Goal: Information Seeking & Learning: Learn about a topic

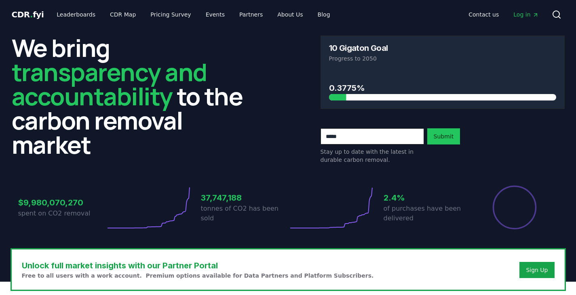
click at [551, 201] on div at bounding box center [514, 207] width 87 height 45
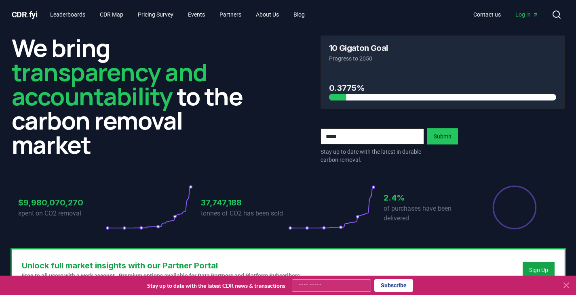
click at [565, 286] on icon at bounding box center [566, 286] width 10 height 10
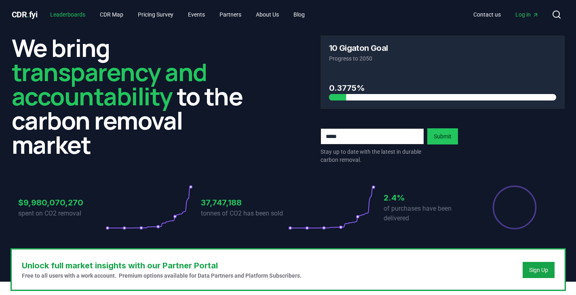
click at [74, 12] on link "Leaderboards" at bounding box center [68, 14] width 48 height 15
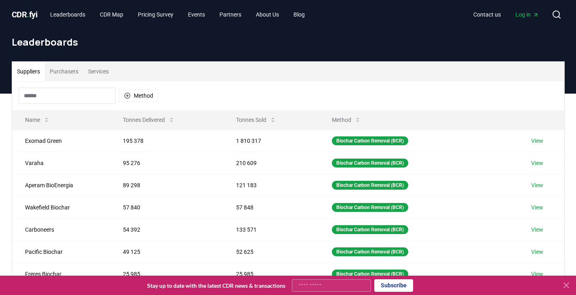
click at [64, 66] on button "Purchasers" at bounding box center [64, 71] width 38 height 19
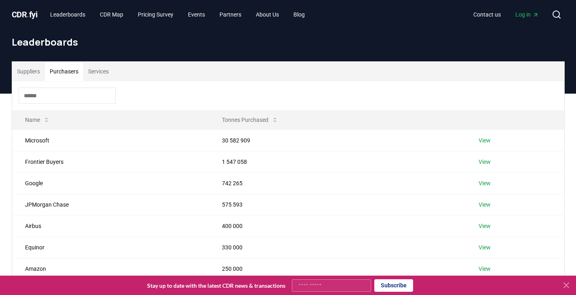
click at [15, 67] on button "Suppliers" at bounding box center [28, 71] width 33 height 19
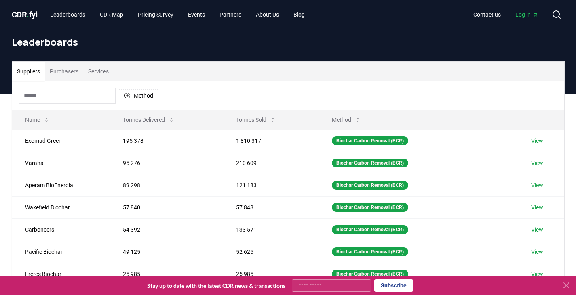
click at [68, 70] on button "Purchasers" at bounding box center [64, 71] width 38 height 19
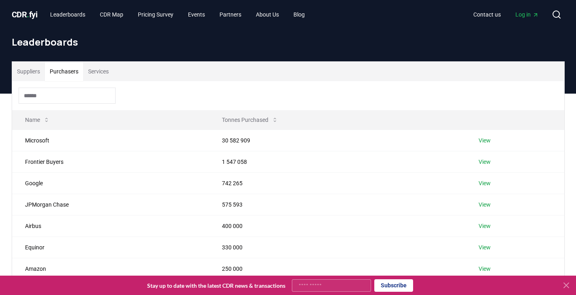
click at [21, 66] on button "Suppliers" at bounding box center [28, 71] width 33 height 19
click at [57, 73] on button "Purchasers" at bounding box center [64, 71] width 38 height 19
click at [45, 97] on input at bounding box center [67, 96] width 97 height 16
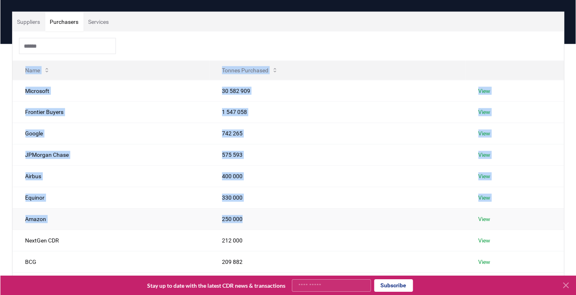
scroll to position [162, 0]
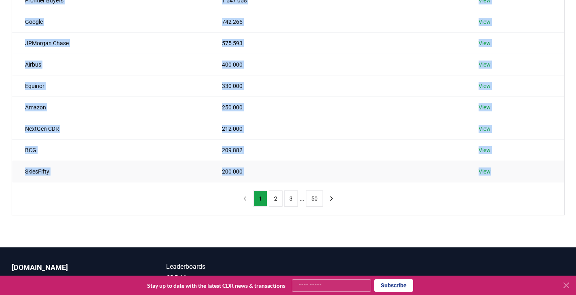
drag, startPoint x: 13, startPoint y: 117, endPoint x: 541, endPoint y: 171, distance: 530.5
click at [541, 171] on table "Name Tonnes Purchased Microsoft 30 582 909 View Frontier Buyers 1 547 058 View …" at bounding box center [288, 66] width 552 height 234
copy table "Name Tonnes Purchased Microsoft 30 582 909 View Frontier Buyers 1 547 058 View …"
click at [328, 197] on icon "next page" at bounding box center [331, 198] width 7 height 7
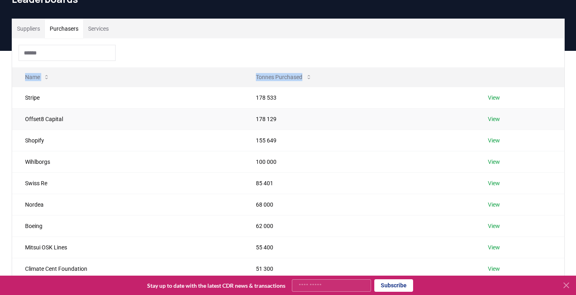
scroll to position [81, 0]
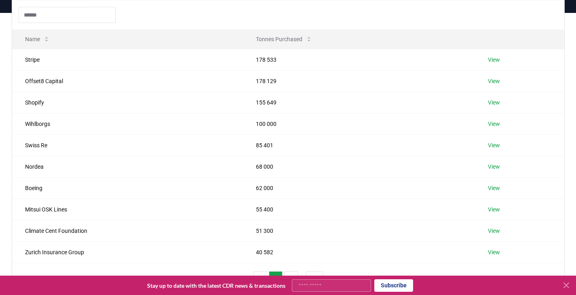
click at [0, 63] on div "Suppliers Purchasers Services Name Tonnes Purchased Stripe 178 533 View Offset8…" at bounding box center [288, 171] width 576 height 316
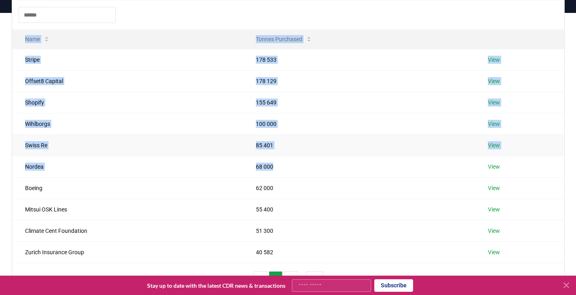
drag, startPoint x: 6, startPoint y: 58, endPoint x: 326, endPoint y: 141, distance: 330.3
click at [342, 147] on div "Suppliers Purchasers Services Name Tonnes Purchased Stripe 178 533 View Offset8…" at bounding box center [288, 139] width 566 height 316
click at [0, 70] on div "Suppliers Purchasers Services Name Tonnes Purchased Stripe 178 533 View Offset8…" at bounding box center [288, 171] width 576 height 316
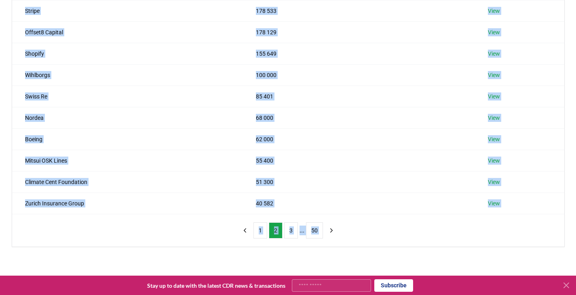
scroll to position [232, 0]
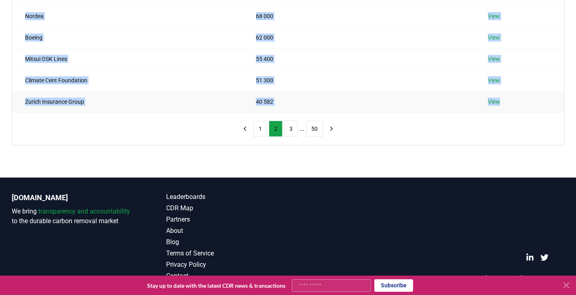
drag, startPoint x: 18, startPoint y: 59, endPoint x: 517, endPoint y: 105, distance: 500.9
click at [517, 105] on tbody "Stripe 178 533 View Offset8 Capital 178 129 View Shopify 155 649 View Wihlborgs…" at bounding box center [288, 5] width 552 height 214
copy tbody "Stripe 178 533 View Offset8 Capital 178 129 View Shopify 155 649 View Wihlborgs…"
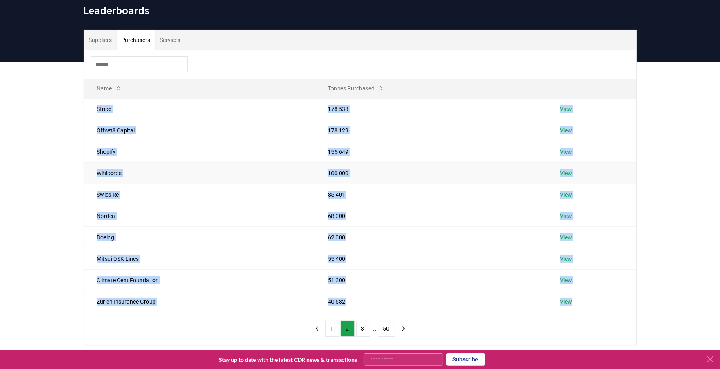
scroll to position [51, 0]
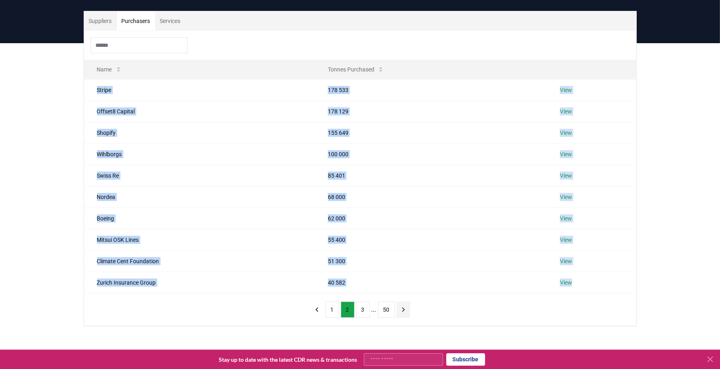
click at [404, 295] on icon "next page" at bounding box center [403, 309] width 7 height 7
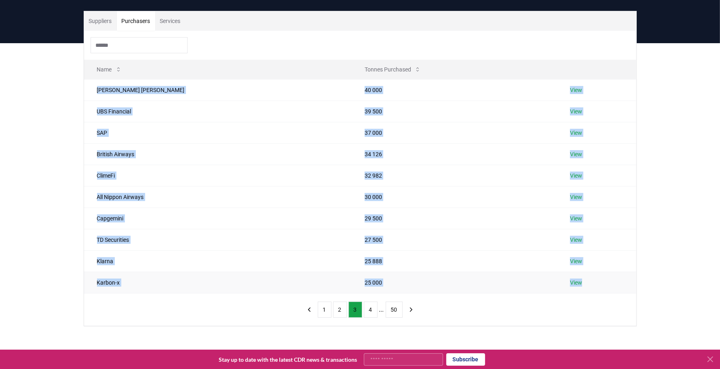
drag, startPoint x: 96, startPoint y: 91, endPoint x: 579, endPoint y: 288, distance: 521.5
click at [576, 288] on tbody "[PERSON_NAME] [PERSON_NAME] 40 000 View UBS Financial 39 500 View SAP 37 000 Vi…" at bounding box center [360, 186] width 552 height 214
copy tbody "[PERSON_NAME] [PERSON_NAME] 40 000 View UBS Financial 39 500 View SAP 37 000 Vi…"
click at [372, 295] on button "4" at bounding box center [371, 310] width 14 height 16
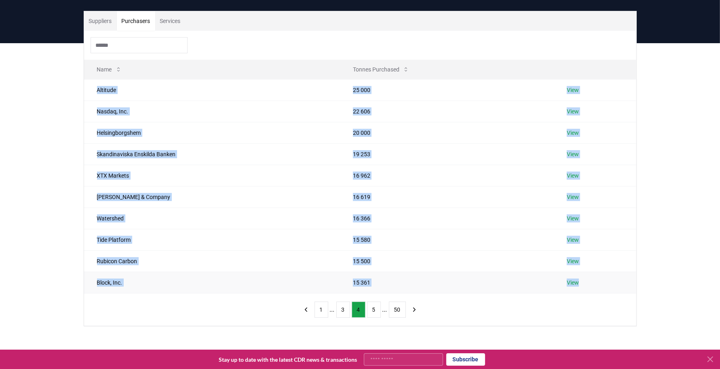
drag, startPoint x: 91, startPoint y: 87, endPoint x: 586, endPoint y: 281, distance: 531.8
click at [576, 281] on tbody "Altitude 25 000 View Nasdaq, Inc. 22 606 View [GEOGRAPHIC_DATA] 20 000 View Ska…" at bounding box center [360, 186] width 552 height 214
copy tbody "Altitude 25 000 View Nasdaq, Inc. 22 606 View [GEOGRAPHIC_DATA] 20 000 View Ska…"
click at [375, 295] on button "5" at bounding box center [374, 310] width 14 height 16
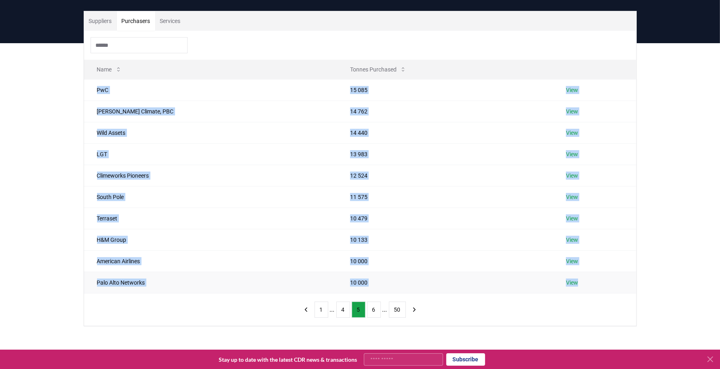
drag, startPoint x: 84, startPoint y: 88, endPoint x: 580, endPoint y: 281, distance: 532.7
click at [576, 280] on tbody "PwC 15 085 View [PERSON_NAME] Climate, PBC 14 762 View Wild Assets 14 440 View …" at bounding box center [360, 186] width 552 height 214
copy tbody "PwC 15 085 View [PERSON_NAME] Climate, PBC 14 762 View Wild Assets 14 440 View …"
click at [371, 295] on button "6" at bounding box center [374, 310] width 14 height 16
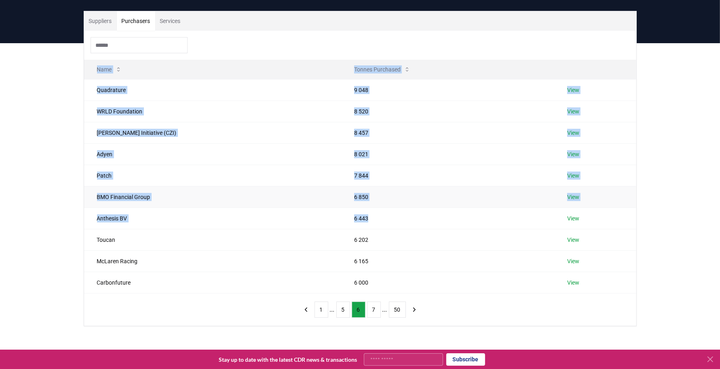
drag, startPoint x: 83, startPoint y: 82, endPoint x: 383, endPoint y: 191, distance: 319.0
click at [434, 204] on div "Suppliers Purchasers Services Name Tonnes Purchased Quadrature 9 048 View WRLD …" at bounding box center [360, 169] width 553 height 316
click at [71, 135] on div "Suppliers Purchasers Services Name Tonnes Purchased Quadrature 9 048 View WRLD …" at bounding box center [360, 201] width 720 height 316
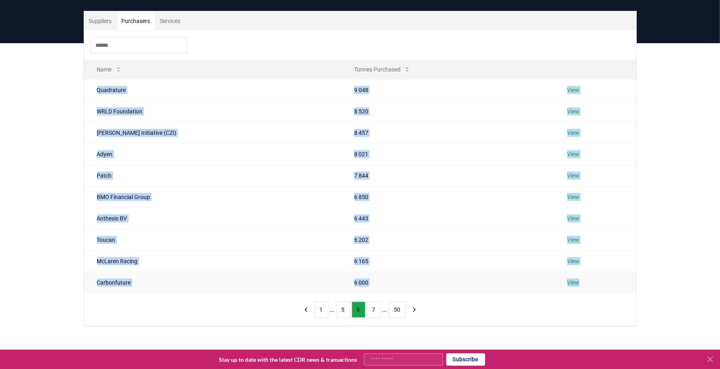
drag, startPoint x: 92, startPoint y: 87, endPoint x: 586, endPoint y: 281, distance: 531.5
click at [576, 281] on tbody "Quadrature 9 048 View WRLD Foundation 8 520 View [PERSON_NAME] Initiative (CZI)…" at bounding box center [360, 186] width 552 height 214
copy tbody "Quadrature 9 048 View WRLD Foundation 8 520 View [PERSON_NAME] Initiative (CZI)…"
click at [373, 295] on button "7" at bounding box center [374, 310] width 14 height 16
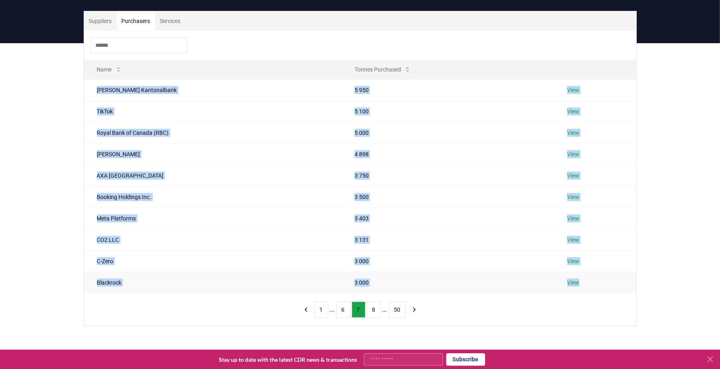
drag, startPoint x: 95, startPoint y: 88, endPoint x: 599, endPoint y: 280, distance: 539.6
click at [576, 280] on tbody "[PERSON_NAME] Kantonalbank 5 950 View TikTok 5 100 View Royal Bank of Canada (R…" at bounding box center [360, 186] width 552 height 214
copy tbody "[PERSON_NAME] Kantonalbank 5 950 View TikTok 5 100 View Royal Bank of Canada (R…"
click at [373, 295] on button "8" at bounding box center [374, 310] width 14 height 16
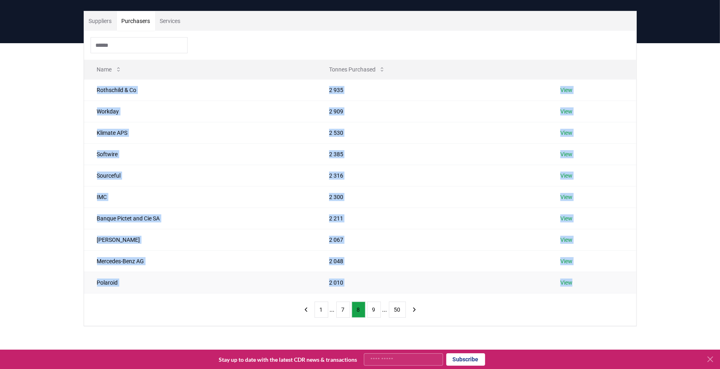
drag, startPoint x: 86, startPoint y: 88, endPoint x: 577, endPoint y: 279, distance: 527.0
click at [576, 279] on tbody "Rothschild & Co 2 935 View Workday 2 909 View Klimate APS 2 530 View Softwire 2…" at bounding box center [360, 186] width 552 height 214
copy tbody "Rothschild & Co 2 935 View Workday 2 909 View Klimate APS 2 530 View Softwire 2…"
click at [370, 295] on button "9" at bounding box center [374, 310] width 14 height 16
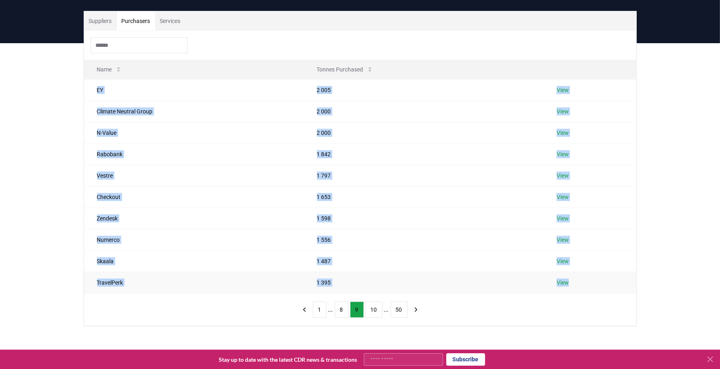
drag, startPoint x: 90, startPoint y: 86, endPoint x: 601, endPoint y: 277, distance: 544.9
click at [576, 277] on tbody "EY 2 005 View Climate Neutral Group 2 000 View N-Value 2 000 View Rabobank 1 84…" at bounding box center [360, 186] width 552 height 214
copy tbody "EY 2 005 View Climate Neutral Group 2 000 View N-Value 2 000 View Rabobank 1 84…"
click at [373, 295] on button "10" at bounding box center [373, 310] width 17 height 16
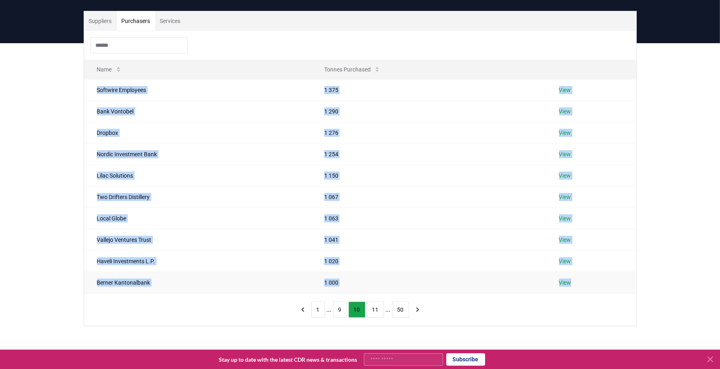
drag, startPoint x: 95, startPoint y: 88, endPoint x: 579, endPoint y: 278, distance: 519.9
click at [576, 278] on tbody "Softwire Employees 1 375 View Bank Vontobel 1 290 View Dropbox 1 276 View Nordi…" at bounding box center [360, 186] width 552 height 214
copy tbody "Softwire Employees 1 375 View Bank Vontobel 1 290 View Dropbox 1 276 View Nordi…"
click at [378, 295] on button "11" at bounding box center [375, 310] width 17 height 16
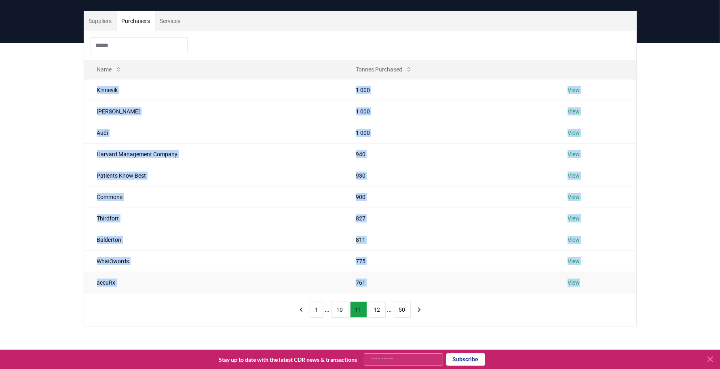
drag, startPoint x: 95, startPoint y: 88, endPoint x: 595, endPoint y: 279, distance: 534.9
click at [576, 279] on tbody "Kinnevik 1 000 View [PERSON_NAME] 1 000 View Audi 1 000 View Harvard Management…" at bounding box center [360, 186] width 552 height 214
click at [369, 295] on button "12" at bounding box center [377, 310] width 17 height 16
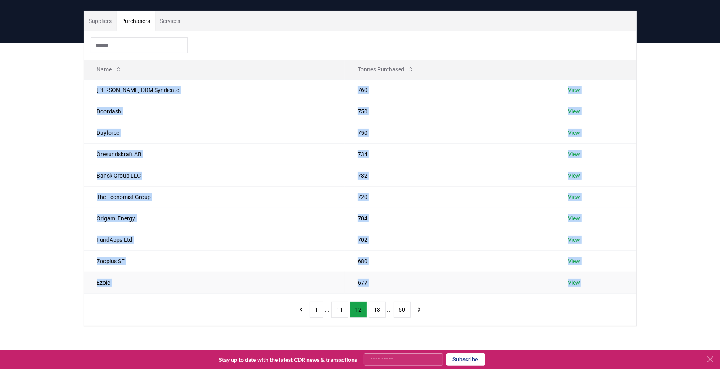
drag, startPoint x: 89, startPoint y: 89, endPoint x: 584, endPoint y: 285, distance: 532.4
click at [576, 285] on tbody "[PERSON_NAME] DRM Syndicate 760 View Doordash 750 View Dayforce 750 View Öresun…" at bounding box center [360, 186] width 552 height 214
click at [378, 295] on button "13" at bounding box center [377, 310] width 17 height 16
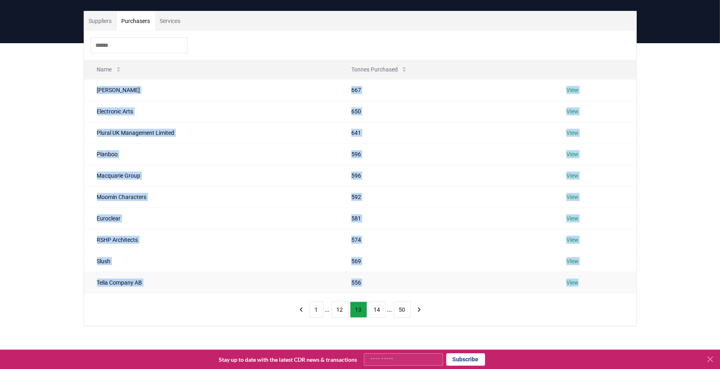
drag, startPoint x: 92, startPoint y: 86, endPoint x: 585, endPoint y: 283, distance: 531.1
click at [576, 283] on tbody "[PERSON_NAME] 667 View Electronic Arts 650 View Plural UK Management Limited 64…" at bounding box center [360, 186] width 552 height 214
click at [375, 295] on button "14" at bounding box center [377, 310] width 17 height 16
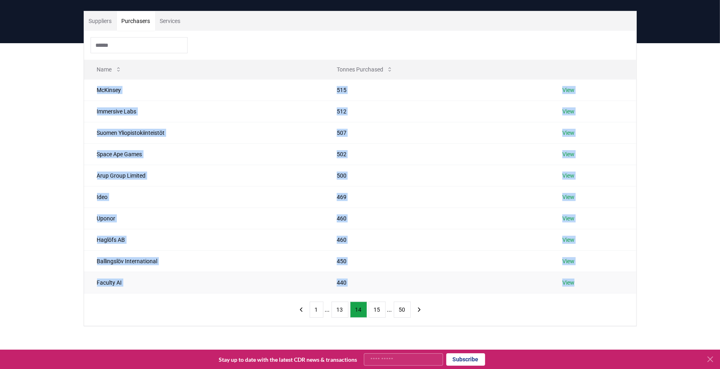
drag, startPoint x: 95, startPoint y: 89, endPoint x: 578, endPoint y: 284, distance: 521.2
click at [576, 284] on tbody "McKinsey 515 View Immersive Labs 512 View Suomen Yliopistokiinteistöt 507 View …" at bounding box center [360, 186] width 552 height 214
click at [371, 295] on button "15" at bounding box center [377, 310] width 17 height 16
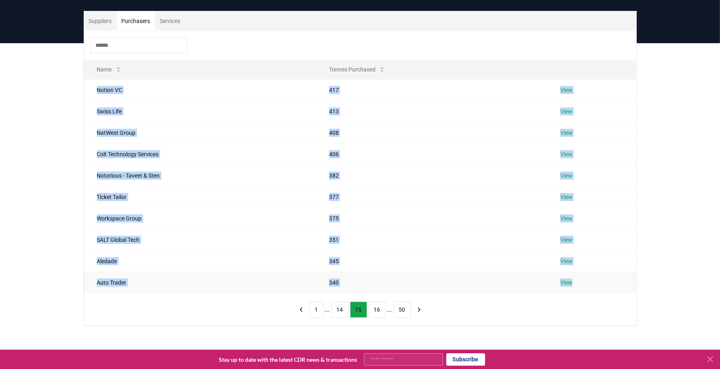
drag, startPoint x: 95, startPoint y: 88, endPoint x: 635, endPoint y: 280, distance: 573.5
click at [576, 280] on tbody "Notion VC 417 View Swiss Life 413 View NatWest Group 408 View Colt Technology S…" at bounding box center [360, 186] width 552 height 214
click at [376, 295] on button "16" at bounding box center [377, 310] width 17 height 16
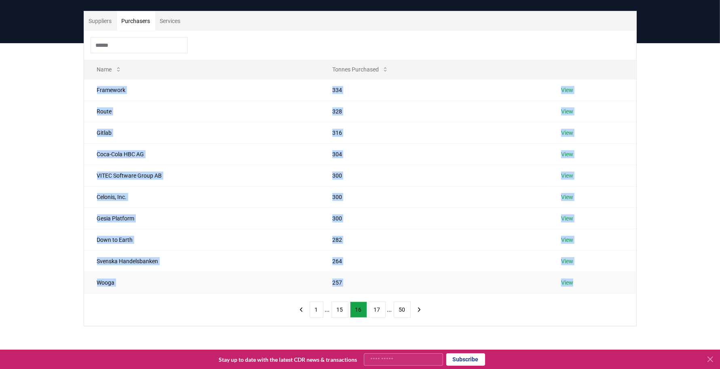
drag, startPoint x: 95, startPoint y: 89, endPoint x: 590, endPoint y: 278, distance: 529.9
click at [576, 278] on tbody "Framework 334 View Route 328 View Gitlab 316 View Coca-Cola HBC AG 304 View VIT…" at bounding box center [360, 186] width 552 height 214
click at [378, 295] on button "17" at bounding box center [377, 310] width 17 height 16
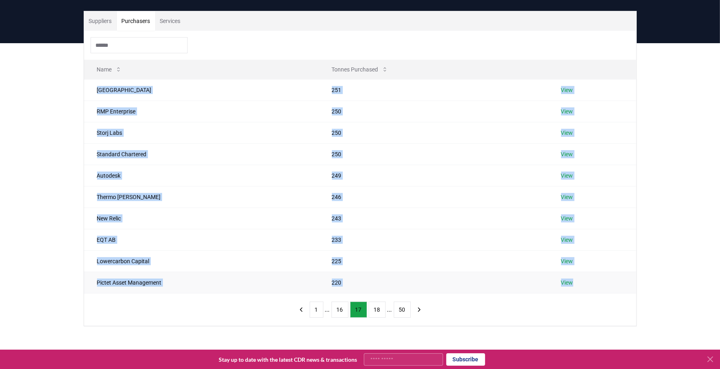
drag, startPoint x: 93, startPoint y: 83, endPoint x: 584, endPoint y: 283, distance: 529.6
click at [576, 283] on tbody "[GEOGRAPHIC_DATA] 251 View RMP Enterprise 250 View Storj Labs 250 View Standard…" at bounding box center [360, 186] width 552 height 214
click at [375, 295] on button "18" at bounding box center [377, 310] width 17 height 16
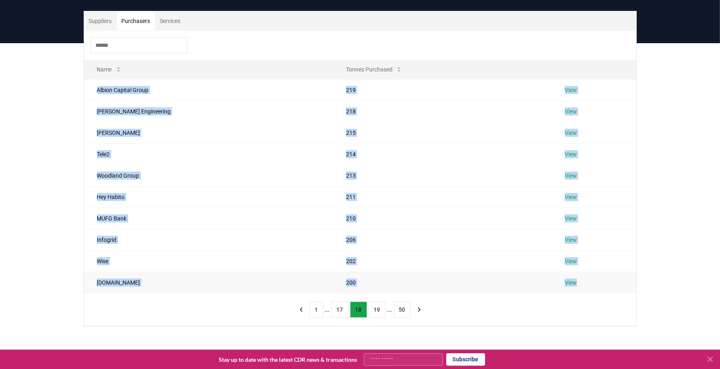
drag, startPoint x: 90, startPoint y: 86, endPoint x: 581, endPoint y: 281, distance: 528.8
click at [576, 281] on tbody "Albion Capital Group 219 View [PERSON_NAME] Engineering 218 View [PERSON_NAME] …" at bounding box center [360, 186] width 552 height 214
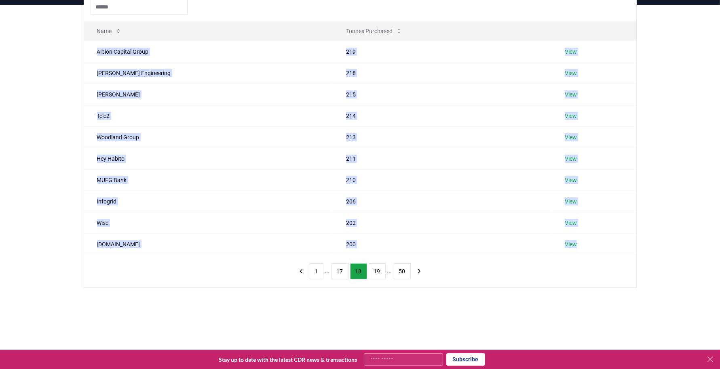
scroll to position [101, 0]
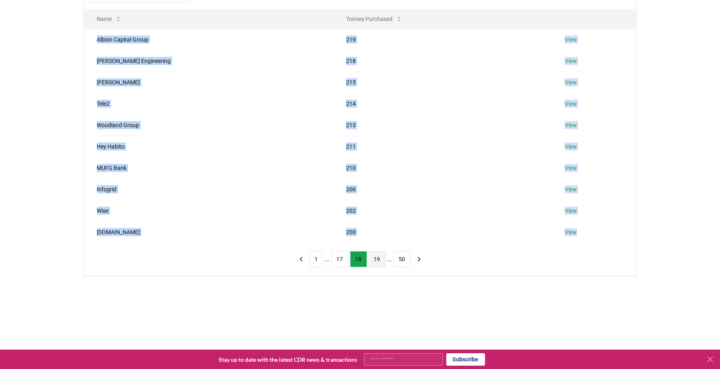
click at [375, 255] on button "19" at bounding box center [377, 259] width 17 height 16
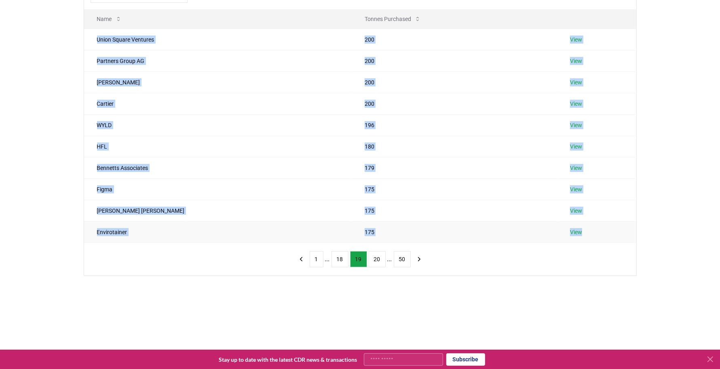
drag, startPoint x: 92, startPoint y: 38, endPoint x: 586, endPoint y: 234, distance: 532.3
click at [576, 234] on tbody "Union Square Ventures 200 View Partners Group AG 200 View [PERSON_NAME] 200 Vie…" at bounding box center [360, 136] width 552 height 214
click at [375, 262] on button "20" at bounding box center [377, 259] width 17 height 16
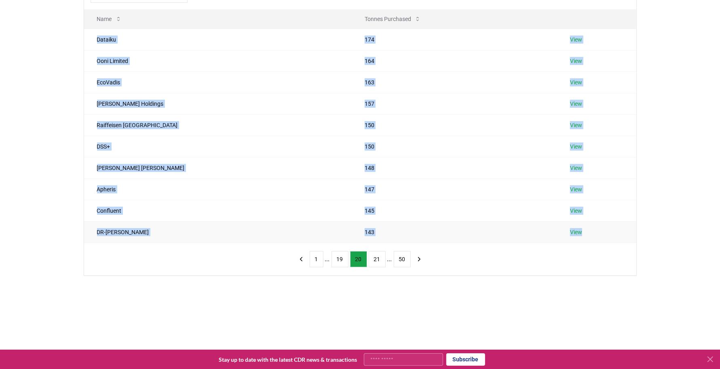
drag, startPoint x: 93, startPoint y: 41, endPoint x: 580, endPoint y: 226, distance: 520.8
click at [576, 226] on tbody "Dataiku 174 View Ooni Limited 164 View EcoVadis 163 View [PERSON_NAME] Holdings…" at bounding box center [360, 136] width 552 height 214
click at [378, 261] on button "21" at bounding box center [377, 259] width 17 height 16
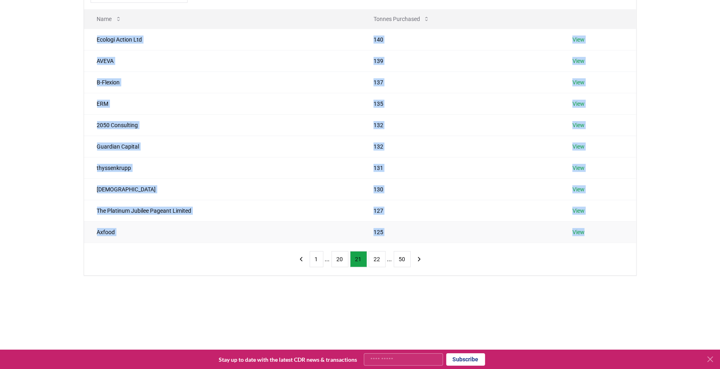
drag, startPoint x: 95, startPoint y: 38, endPoint x: 593, endPoint y: 225, distance: 531.8
click at [576, 225] on tbody "Ecologi Action Ltd 140 View AVEVA 139 View B-Flexion 137 View ERM 135 View 2050…" at bounding box center [360, 136] width 552 height 214
click at [371, 256] on button "22" at bounding box center [377, 259] width 17 height 16
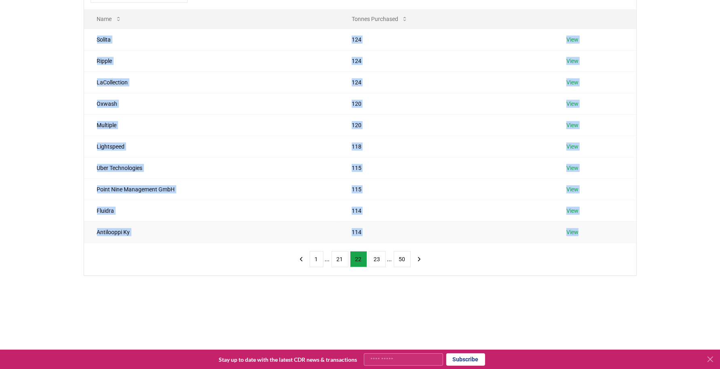
drag, startPoint x: 95, startPoint y: 38, endPoint x: 611, endPoint y: 229, distance: 550.4
click at [576, 229] on tbody "Solita 124 View Ripple 124 View LaCollection 124 View Oxwash 120 View Multiple …" at bounding box center [360, 136] width 552 height 214
click at [378, 261] on button "23" at bounding box center [377, 259] width 17 height 16
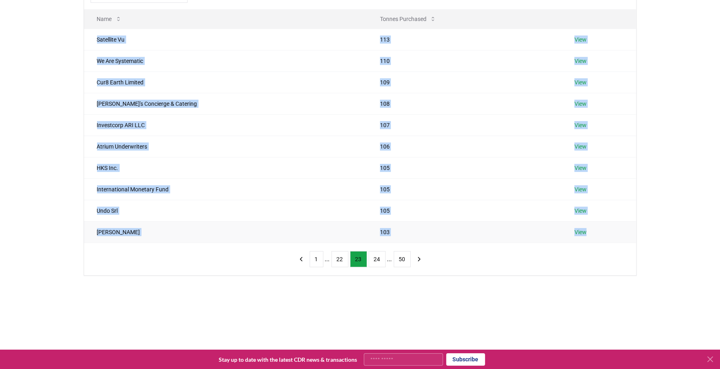
drag, startPoint x: 89, startPoint y: 36, endPoint x: 598, endPoint y: 227, distance: 543.3
click at [576, 227] on tbody "Satellite Vu 113 View We Are Systematic 110 View Cur8 Earth Limited 109 View [P…" at bounding box center [360, 136] width 552 height 214
click at [377, 261] on button "24" at bounding box center [377, 259] width 17 height 16
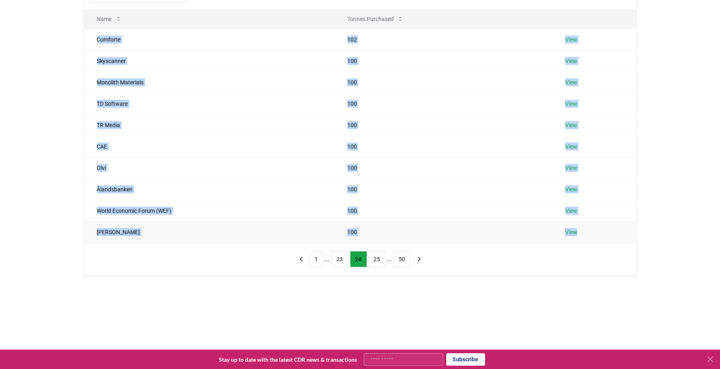
drag, startPoint x: 89, startPoint y: 35, endPoint x: 584, endPoint y: 230, distance: 532.0
click at [576, 230] on tbody "Comforte 102 View Skyscanner 100 View Monolith Materials 100 View TD Software 1…" at bounding box center [360, 136] width 552 height 214
click at [380, 259] on button "25" at bounding box center [377, 259] width 17 height 16
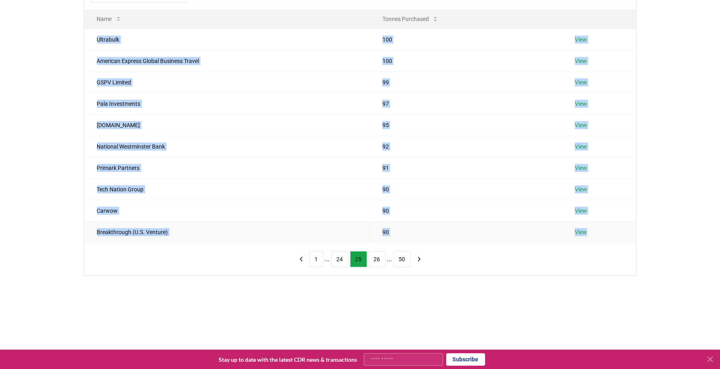
drag, startPoint x: 89, startPoint y: 34, endPoint x: 601, endPoint y: 230, distance: 547.3
click at [576, 230] on tbody "Ultrabulk 100 View American Express Global Business Travel 100 View GSPV Limite…" at bounding box center [360, 136] width 552 height 214
click at [374, 255] on button "26" at bounding box center [377, 259] width 17 height 16
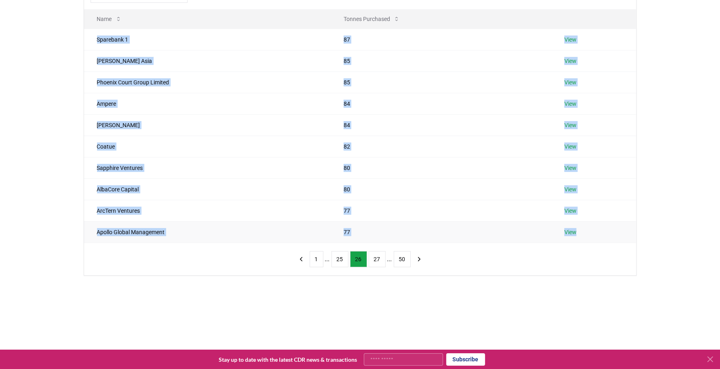
drag, startPoint x: 91, startPoint y: 37, endPoint x: 582, endPoint y: 234, distance: 529.6
click at [576, 234] on tbody "Sparebank 1 87 View [PERSON_NAME] Asia 85 View Phoenix Court Group Limited 85 V…" at bounding box center [360, 136] width 552 height 214
click at [373, 261] on button "27" at bounding box center [377, 259] width 17 height 16
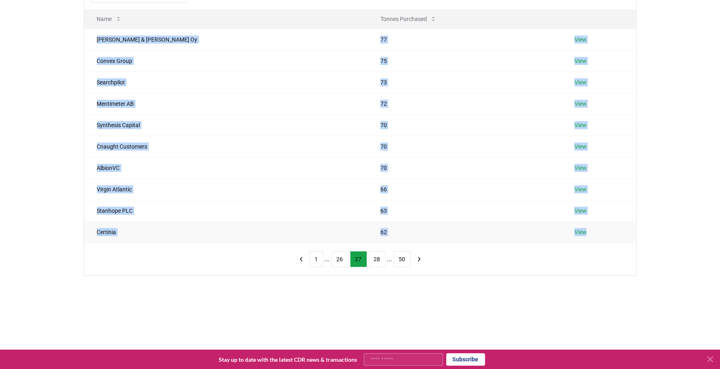
drag, startPoint x: 93, startPoint y: 38, endPoint x: 577, endPoint y: 235, distance: 522.6
click at [576, 235] on tbody "Castrén & [PERSON_NAME] Oy 77 View Convex Group 75 View Searchpilot 73 View Men…" at bounding box center [360, 136] width 552 height 214
drag, startPoint x: 374, startPoint y: 255, endPoint x: 363, endPoint y: 242, distance: 16.9
click at [374, 255] on button "28" at bounding box center [377, 259] width 17 height 16
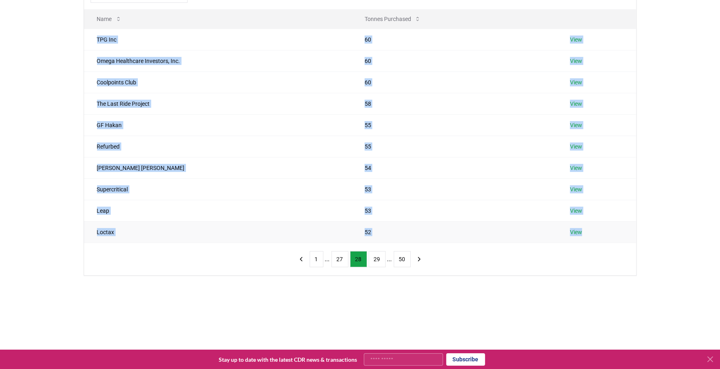
drag, startPoint x: 88, startPoint y: 36, endPoint x: 588, endPoint y: 227, distance: 535.6
click at [576, 227] on tbody "TPG Inc 60 View Omega Healthcare Investors, Inc. 60 View Coolpoints Club 60 Vie…" at bounding box center [360, 136] width 552 height 214
drag, startPoint x: 377, startPoint y: 253, endPoint x: 365, endPoint y: 241, distance: 16.9
click at [377, 253] on button "29" at bounding box center [377, 259] width 17 height 16
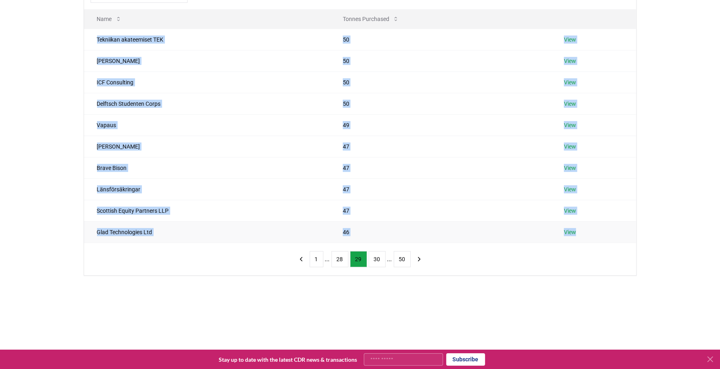
drag, startPoint x: 91, startPoint y: 37, endPoint x: 590, endPoint y: 240, distance: 538.4
click at [576, 240] on tbody "Tekniikan akateemiset TEK 50 View [PERSON_NAME] 50 View ICF Consulting 50 View …" at bounding box center [360, 136] width 552 height 214
drag, startPoint x: 372, startPoint y: 259, endPoint x: 365, endPoint y: 243, distance: 17.2
click at [372, 259] on button "30" at bounding box center [377, 259] width 17 height 16
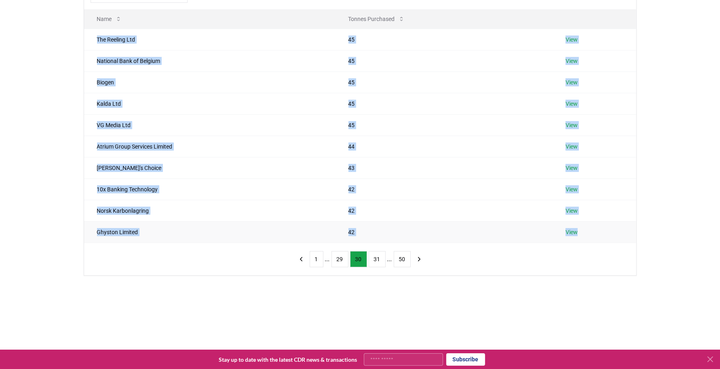
drag, startPoint x: 90, startPoint y: 36, endPoint x: 597, endPoint y: 228, distance: 542.1
click at [576, 228] on tbody "The Reeling Ltd 45 View National Bank of Belgium 45 View Biogen 45 View Kalda L…" at bounding box center [360, 136] width 552 height 214
click at [376, 258] on button "31" at bounding box center [377, 259] width 17 height 16
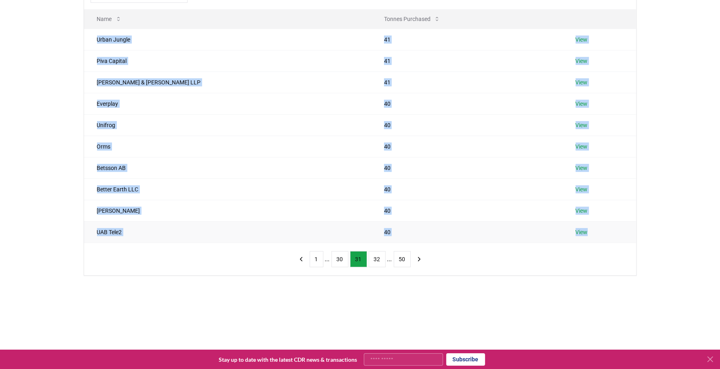
drag, startPoint x: 90, startPoint y: 37, endPoint x: 583, endPoint y: 229, distance: 529.4
click at [576, 229] on tbody "Urban Jungle 41 View Piva Capital 41 View [PERSON_NAME] & [PERSON_NAME] LLP 41 …" at bounding box center [360, 136] width 552 height 214
click at [376, 257] on button "32" at bounding box center [377, 259] width 17 height 16
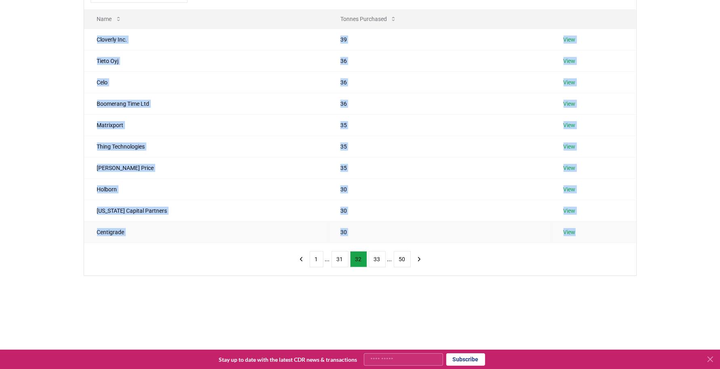
drag, startPoint x: 89, startPoint y: 36, endPoint x: 590, endPoint y: 230, distance: 537.4
click at [576, 230] on tbody "Cloverly Inc. 39 View Tieto Oyj 36 View Celo 36 View Boomerang Time Ltd 36 View…" at bounding box center [360, 136] width 552 height 214
click at [375, 257] on button "33" at bounding box center [377, 259] width 17 height 16
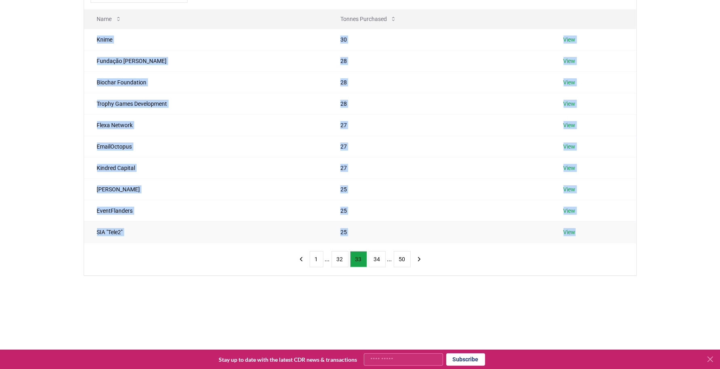
drag, startPoint x: 90, startPoint y: 38, endPoint x: 596, endPoint y: 236, distance: 543.8
click at [576, 236] on tbody "Knime 30 View Fundação [PERSON_NAME] 28 View Biochar Foundation 28 View Trophy …" at bounding box center [360, 136] width 552 height 214
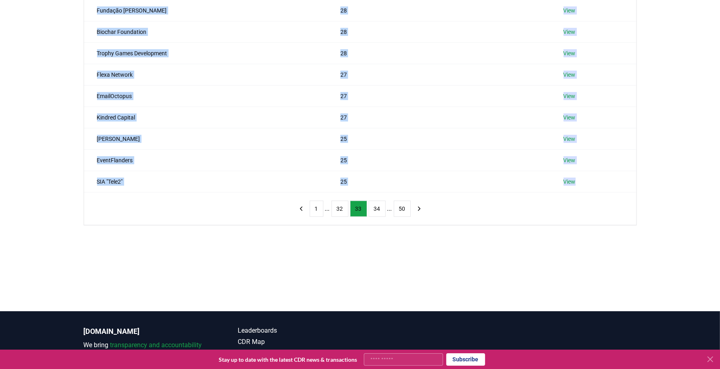
drag, startPoint x: 380, startPoint y: 207, endPoint x: 368, endPoint y: 193, distance: 18.9
click at [380, 207] on button "34" at bounding box center [377, 209] width 17 height 16
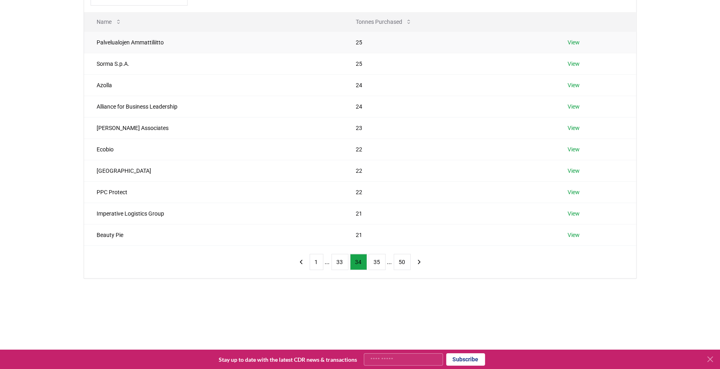
scroll to position [51, 0]
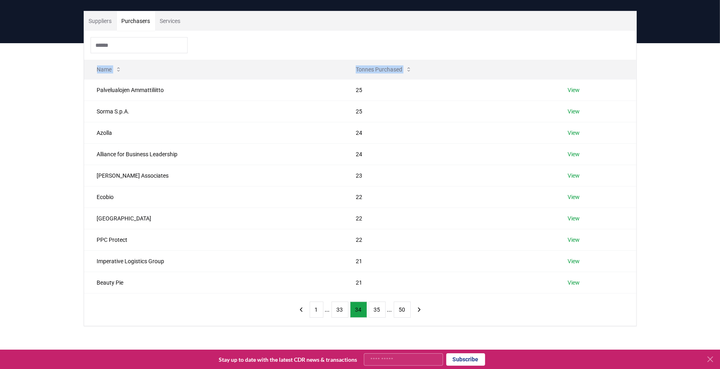
drag, startPoint x: 88, startPoint y: 86, endPoint x: 606, endPoint y: 292, distance: 557.4
click at [576, 292] on div "Name Tonnes Purchased Palvelualojen Ammattiliitto 25 View Sorma S.p.A. 25 View …" at bounding box center [360, 178] width 552 height 295
click at [380, 295] on button "35" at bounding box center [377, 310] width 17 height 16
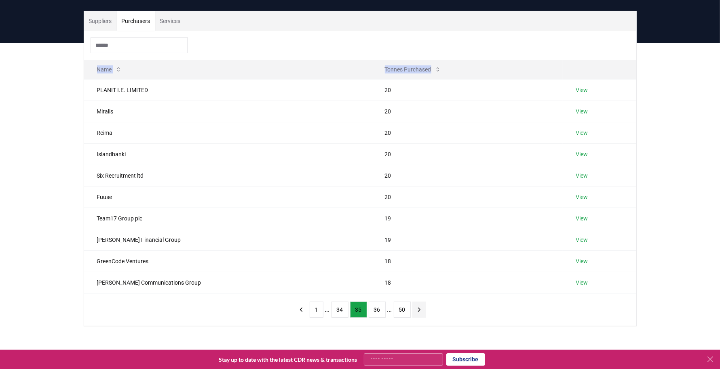
click at [418, 295] on icon "next page" at bounding box center [419, 310] width 2 height 4
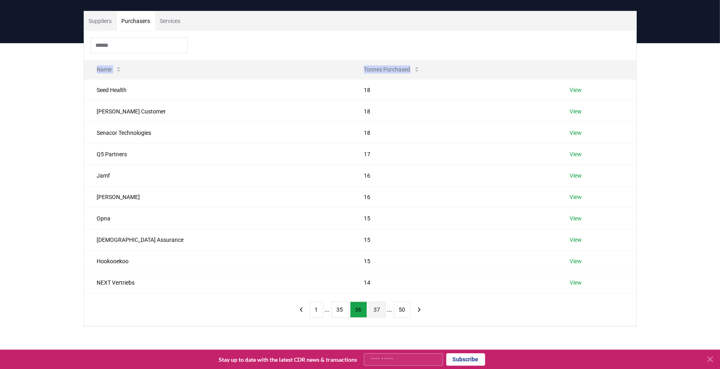
click at [373, 295] on button "37" at bounding box center [377, 310] width 17 height 16
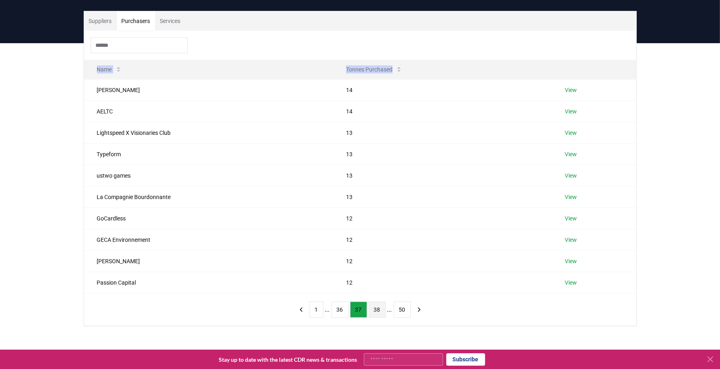
click at [382, 295] on button "38" at bounding box center [377, 310] width 17 height 16
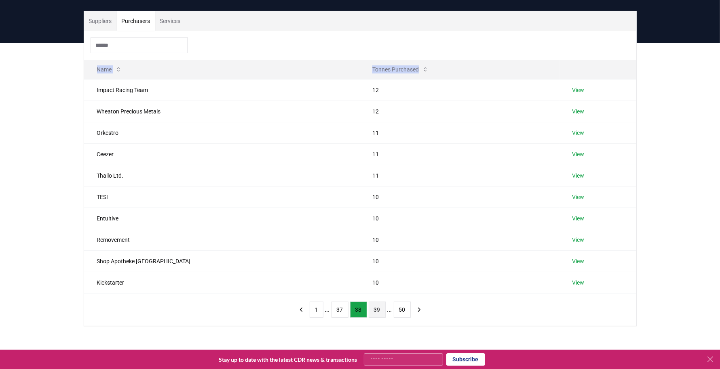
click at [371, 295] on button "39" at bounding box center [377, 310] width 17 height 16
click at [416, 295] on icon "next page" at bounding box center [418, 309] width 7 height 7
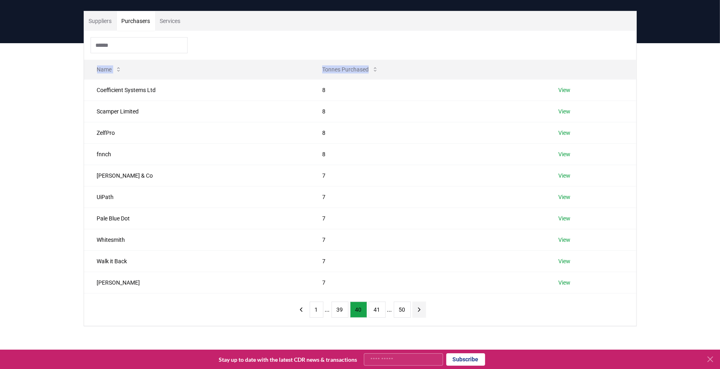
click at [424, 295] on button "next page" at bounding box center [419, 310] width 14 height 16
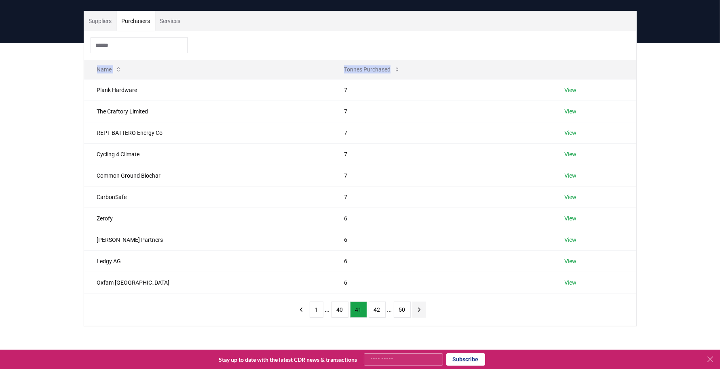
click at [416, 295] on icon "next page" at bounding box center [418, 309] width 7 height 7
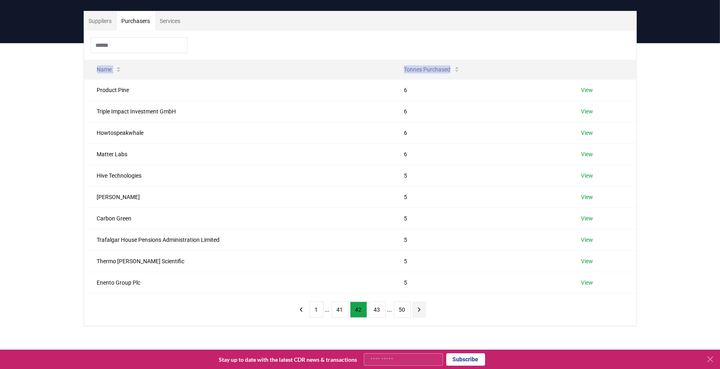
click at [418, 295] on icon "next page" at bounding box center [418, 309] width 7 height 7
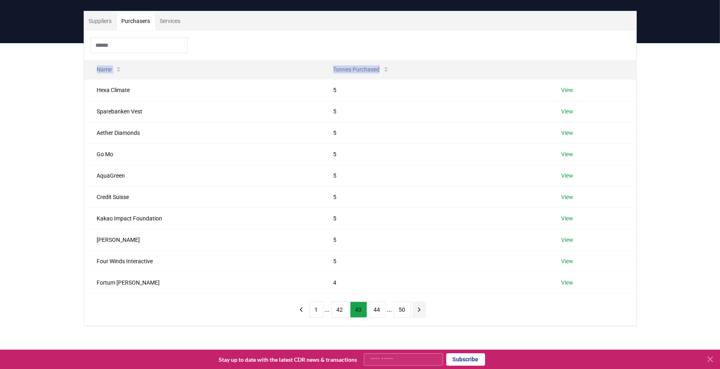
click at [418, 295] on button "next page" at bounding box center [419, 310] width 14 height 16
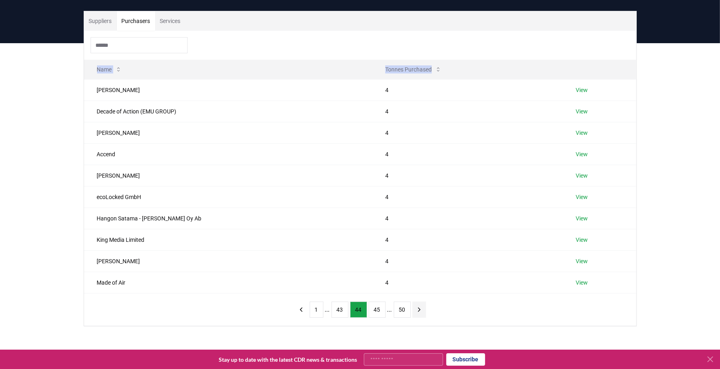
click at [420, 295] on icon "next page" at bounding box center [418, 309] width 7 height 7
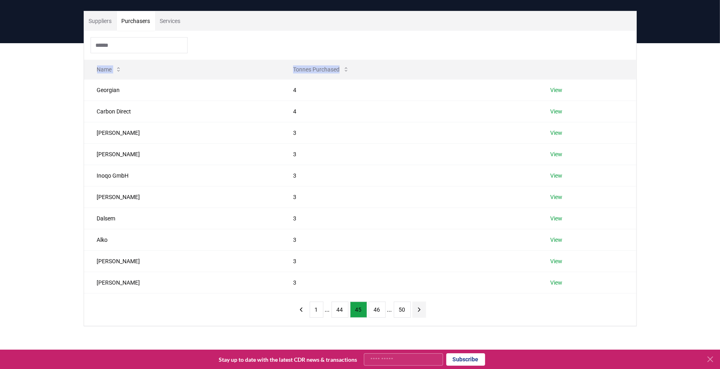
click at [421, 295] on icon "next page" at bounding box center [418, 309] width 7 height 7
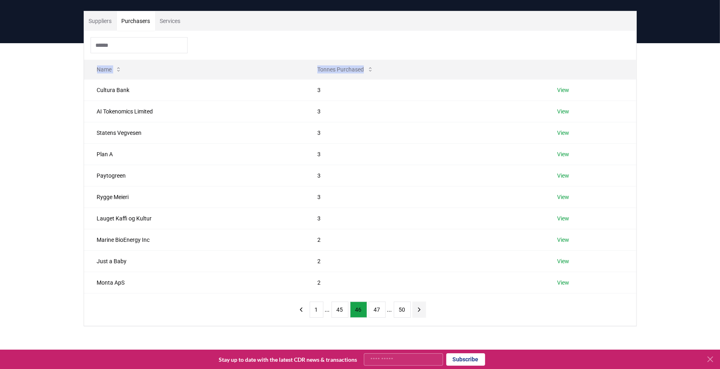
click at [417, 295] on button "next page" at bounding box center [419, 310] width 14 height 16
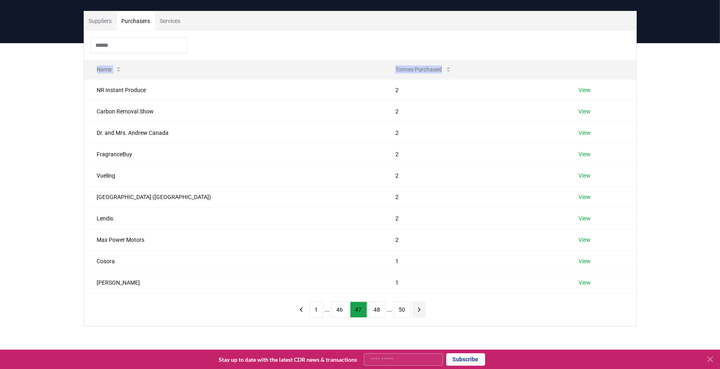
click at [416, 295] on icon "next page" at bounding box center [418, 309] width 7 height 7
click at [412, 295] on icon "next page" at bounding box center [415, 309] width 7 height 7
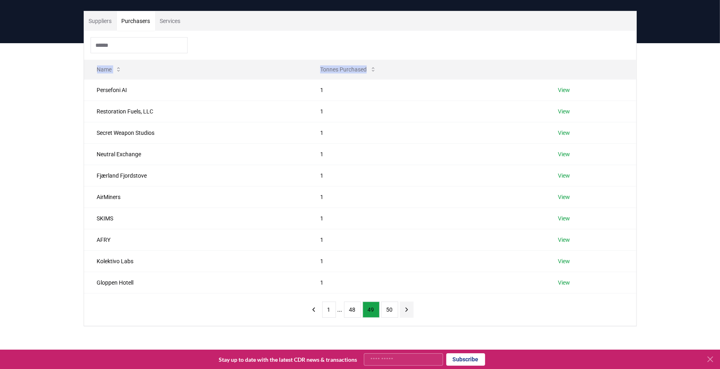
click at [410, 295] on button "next page" at bounding box center [407, 310] width 14 height 16
